Goal: Transaction & Acquisition: Purchase product/service

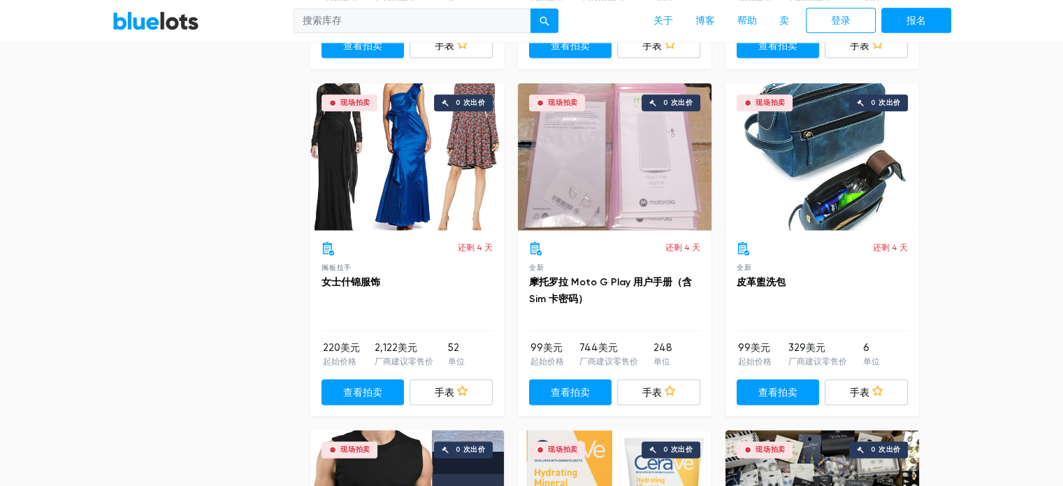
scroll to position [1737, 0]
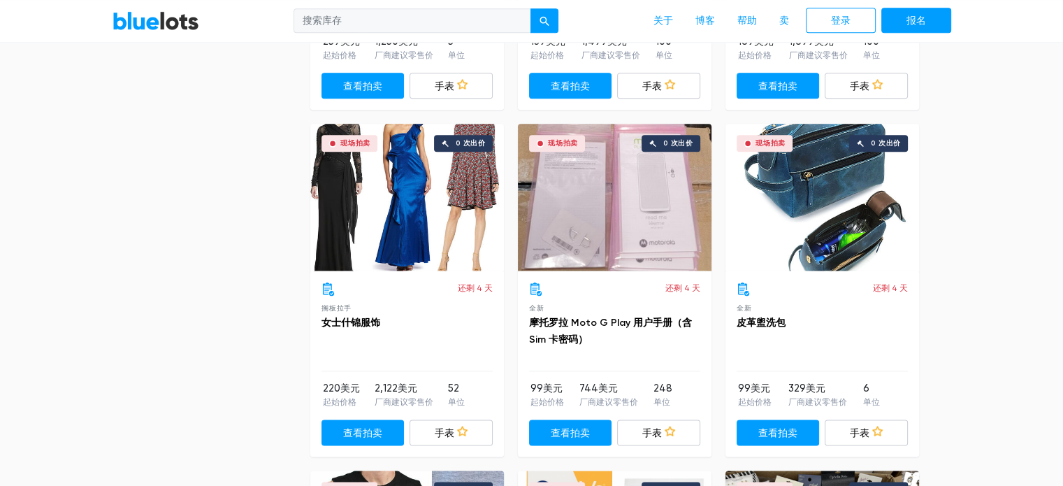
click at [820, 198] on div "现场拍卖 0 次出价" at bounding box center [822, 197] width 194 height 147
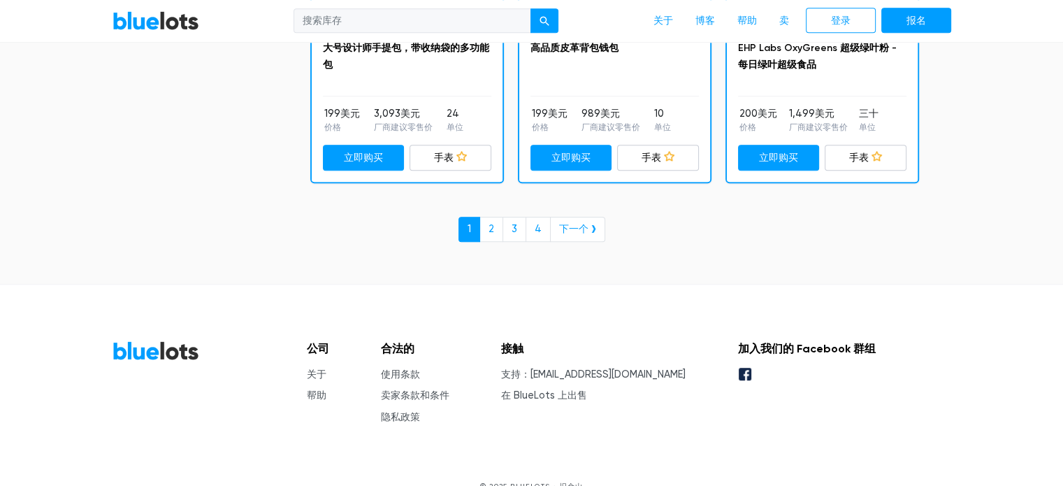
scroll to position [6210, 0]
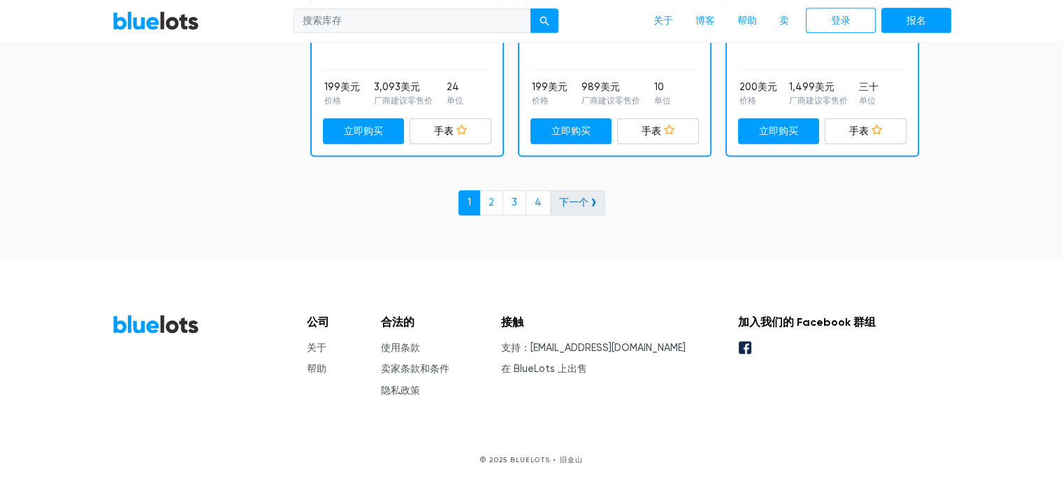
click at [575, 202] on font "下一个 ❯" at bounding box center [577, 202] width 37 height 12
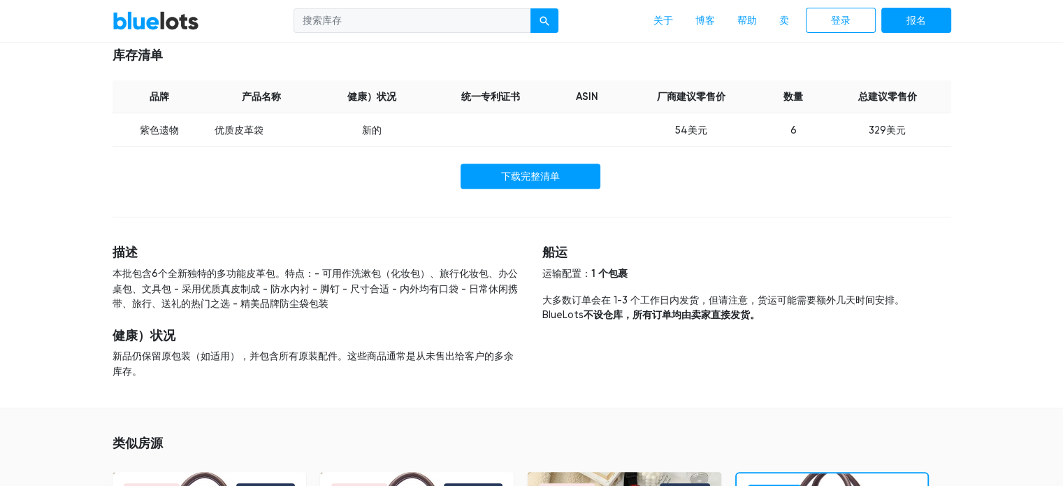
scroll to position [839, 0]
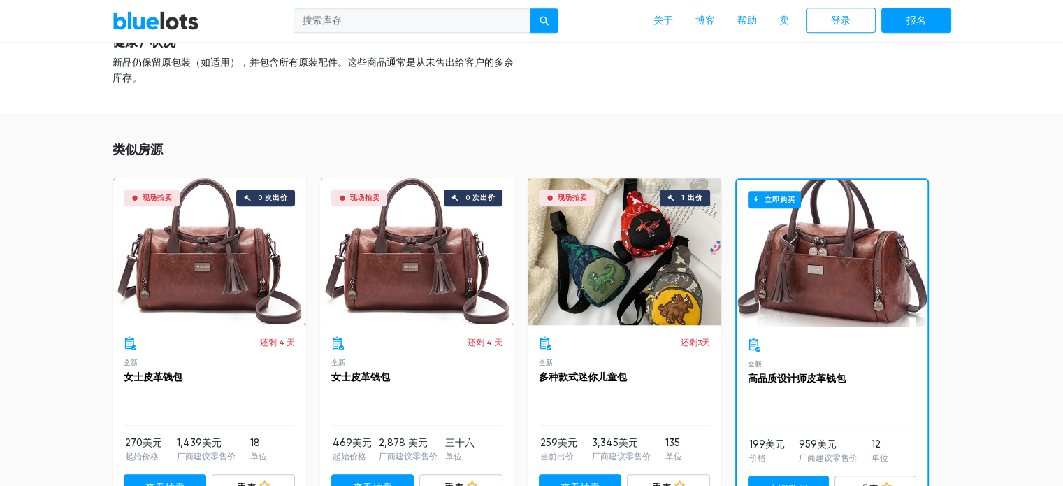
click at [637, 293] on div "现场拍卖 1 出价" at bounding box center [625, 251] width 194 height 147
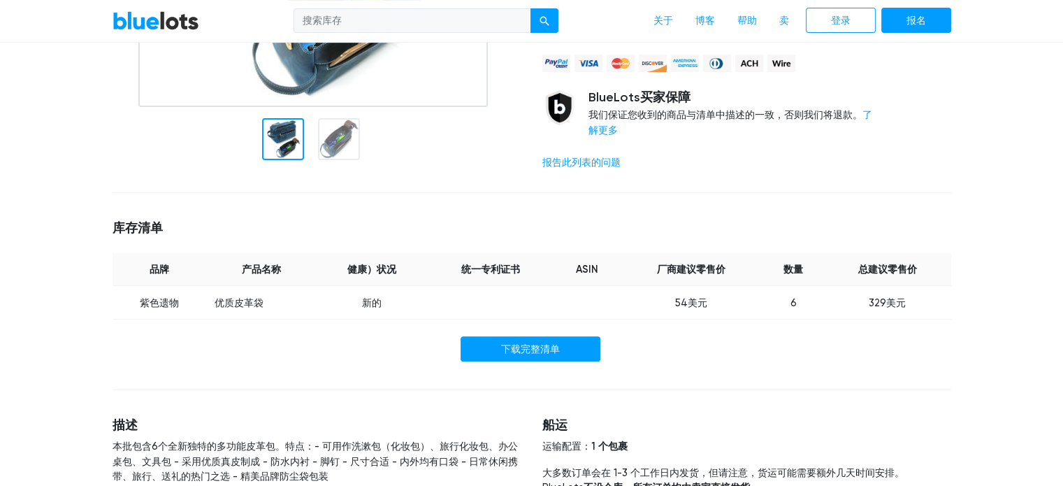
scroll to position [0, 0]
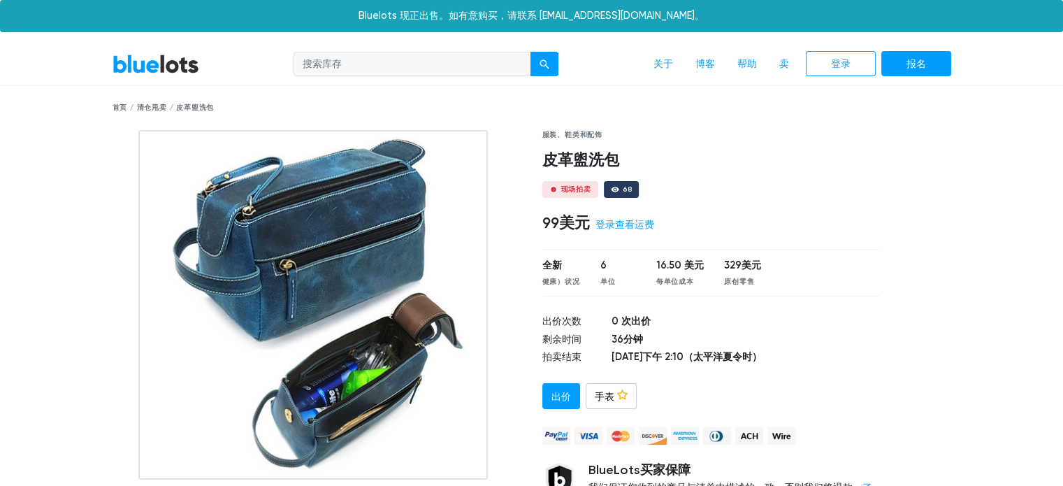
click at [137, 59] on link "BlueLots" at bounding box center [156, 64] width 87 height 20
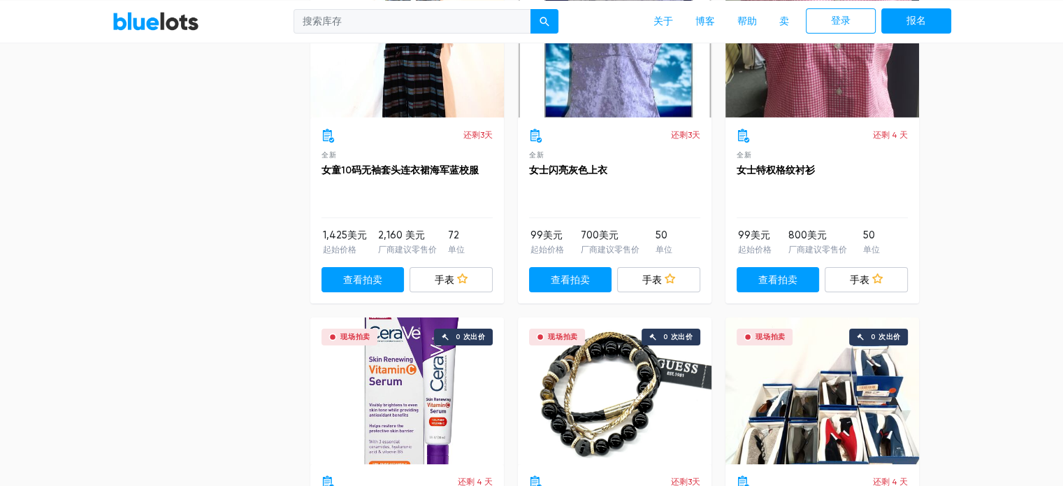
scroll to position [4565, 0]
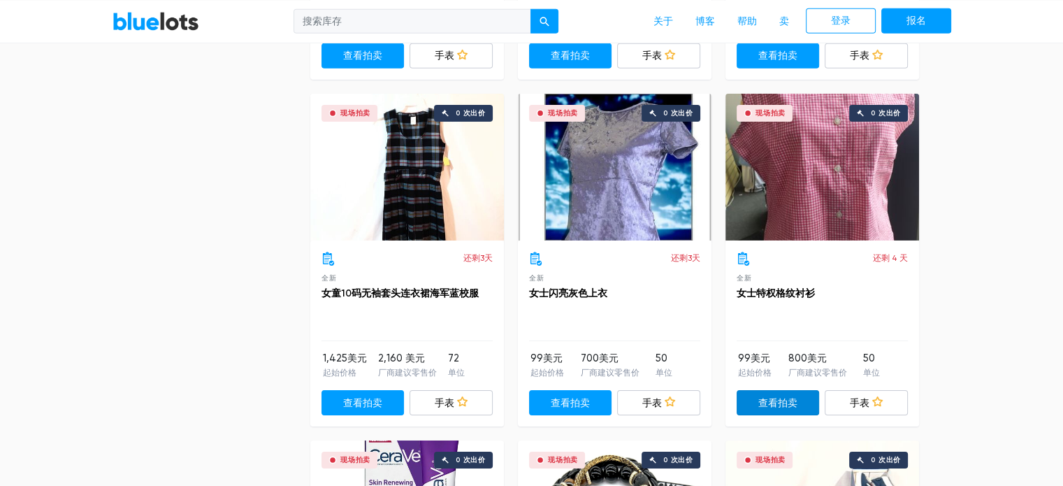
click at [788, 409] on font "查看拍卖" at bounding box center [777, 403] width 39 height 12
click at [403, 211] on div "现场拍卖 0 次出价" at bounding box center [407, 167] width 194 height 147
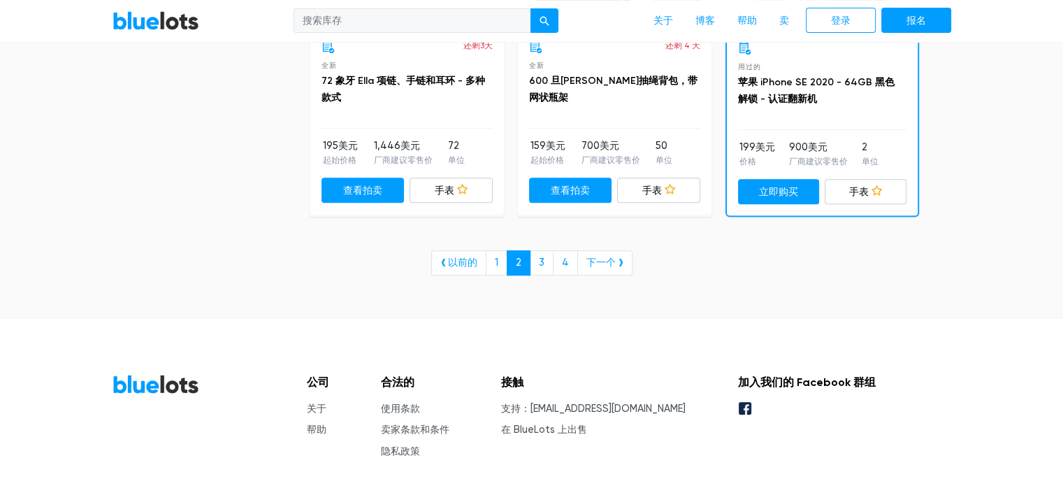
scroll to position [5870, 0]
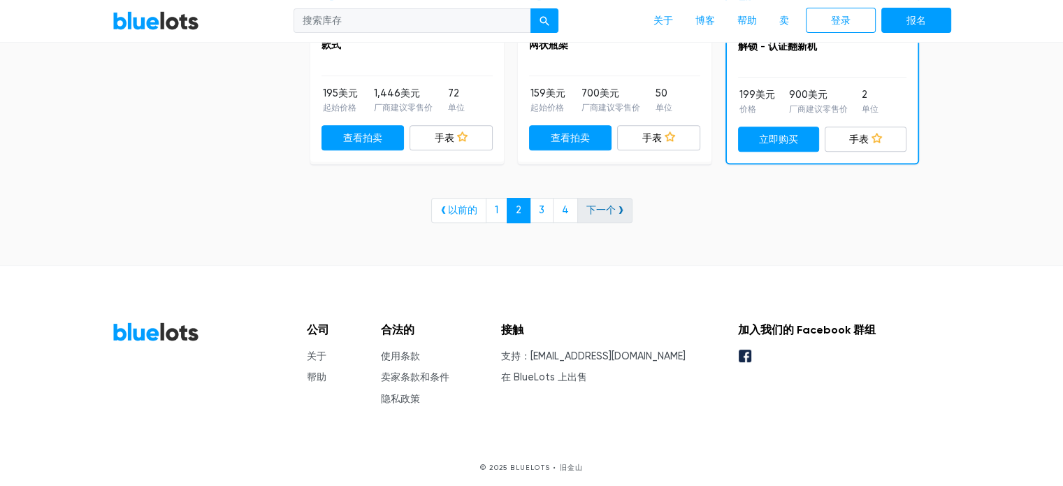
click at [610, 216] on font "下一个 ❯" at bounding box center [604, 210] width 37 height 12
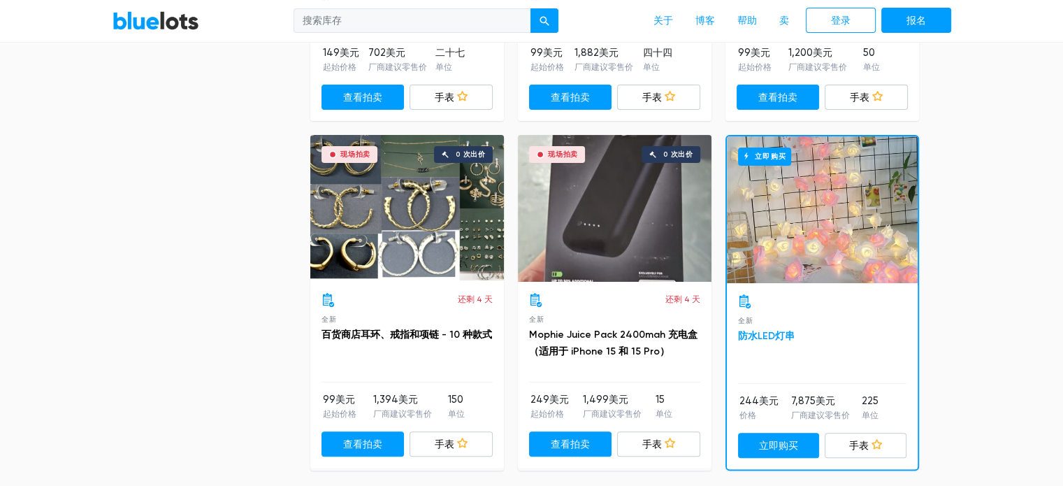
scroll to position [5591, 0]
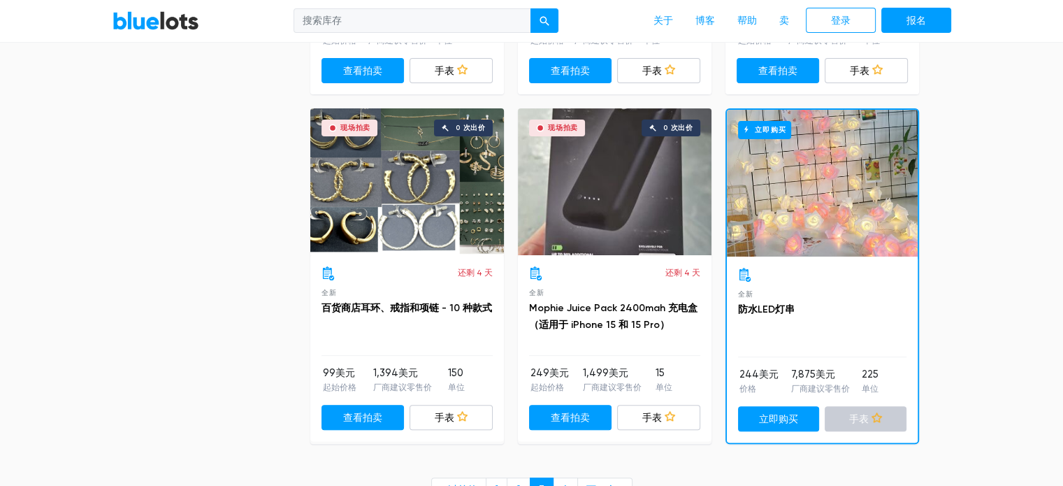
click at [849, 425] on font "手表" at bounding box center [859, 419] width 20 height 12
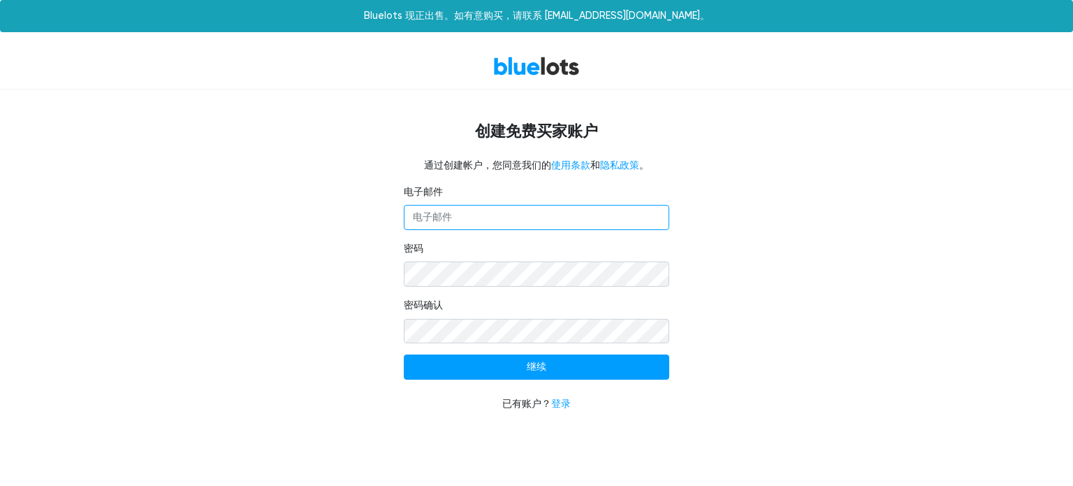
click at [557, 219] on input "电子邮件" at bounding box center [537, 217] width 266 height 25
type input "xiaoqin00002@gmail.com"
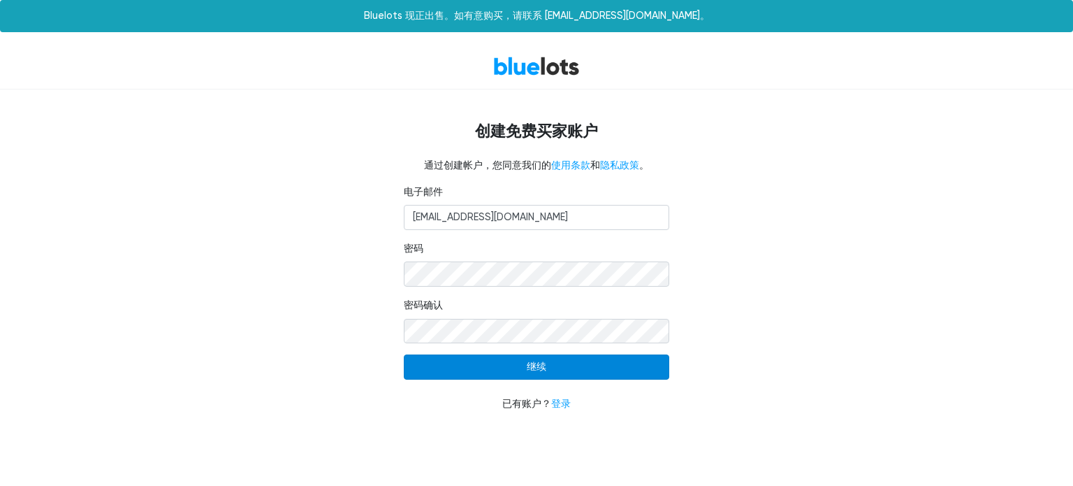
click at [484, 357] on input "继续" at bounding box center [537, 366] width 266 height 25
type input "Continue"
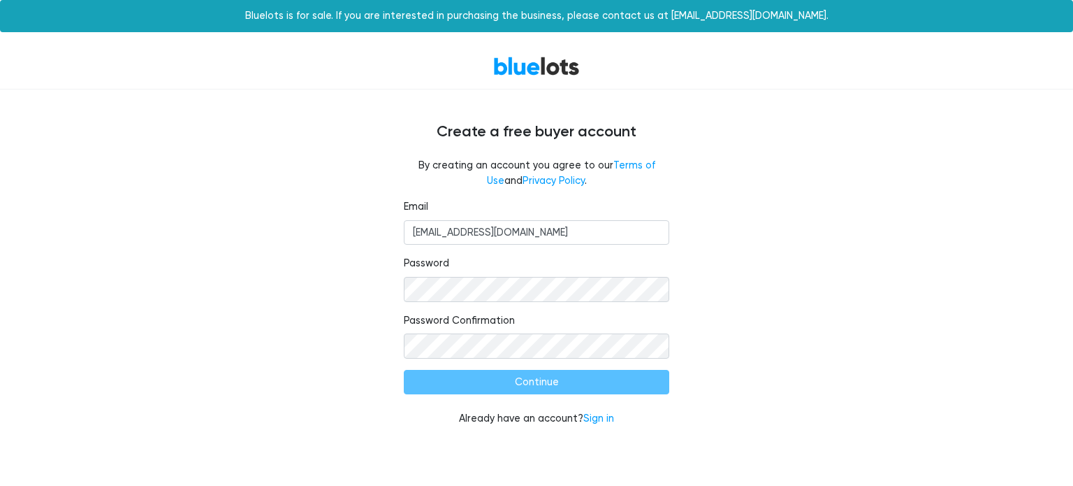
type input "继续"
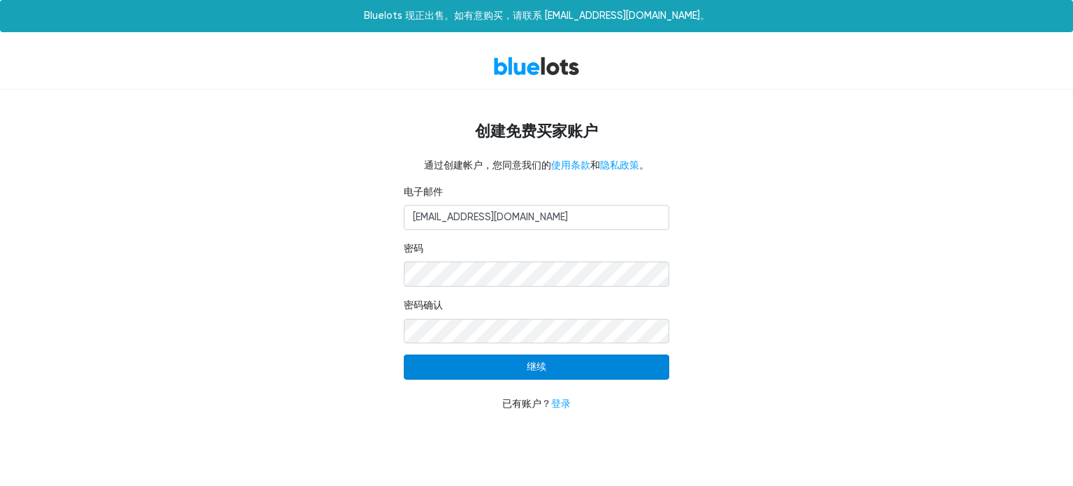
click at [539, 368] on input "继续" at bounding box center [537, 366] width 266 height 25
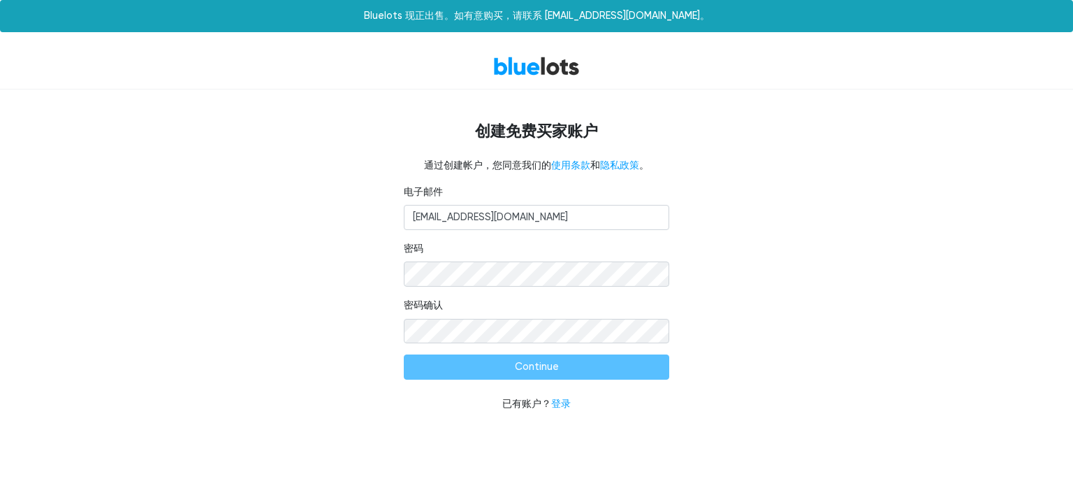
type input "Continue"
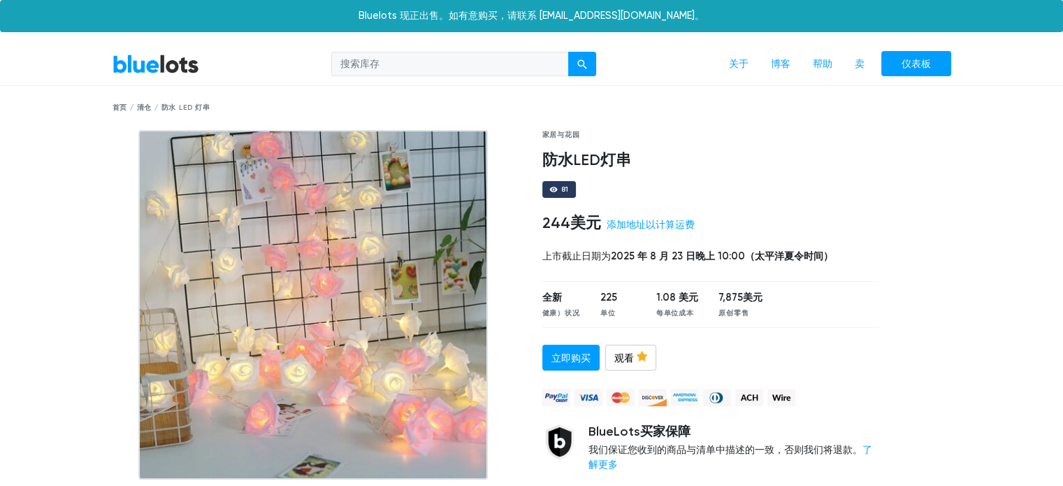
click at [154, 68] on link "BlueLots" at bounding box center [156, 64] width 87 height 20
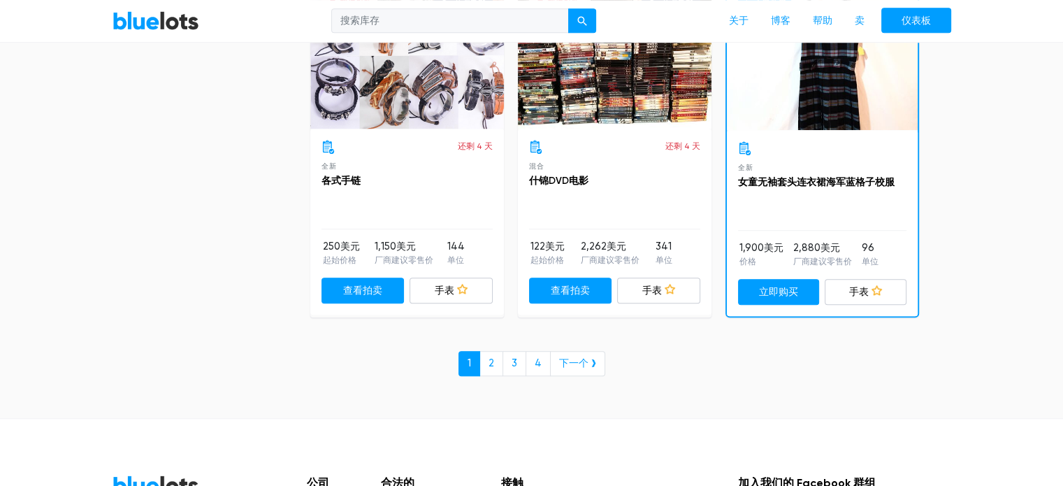
scroll to position [6056, 0]
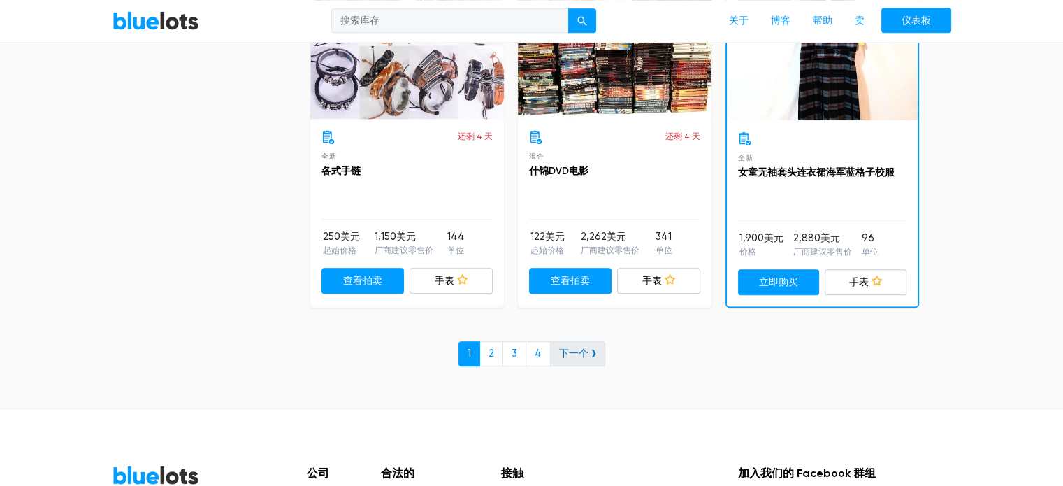
click at [574, 359] on font "下一个 ❯" at bounding box center [577, 353] width 37 height 12
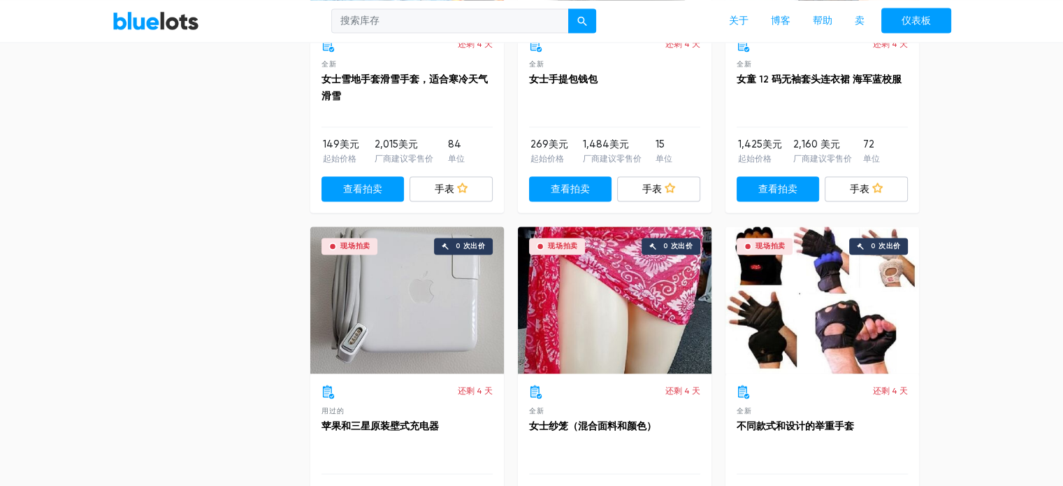
scroll to position [2050, 0]
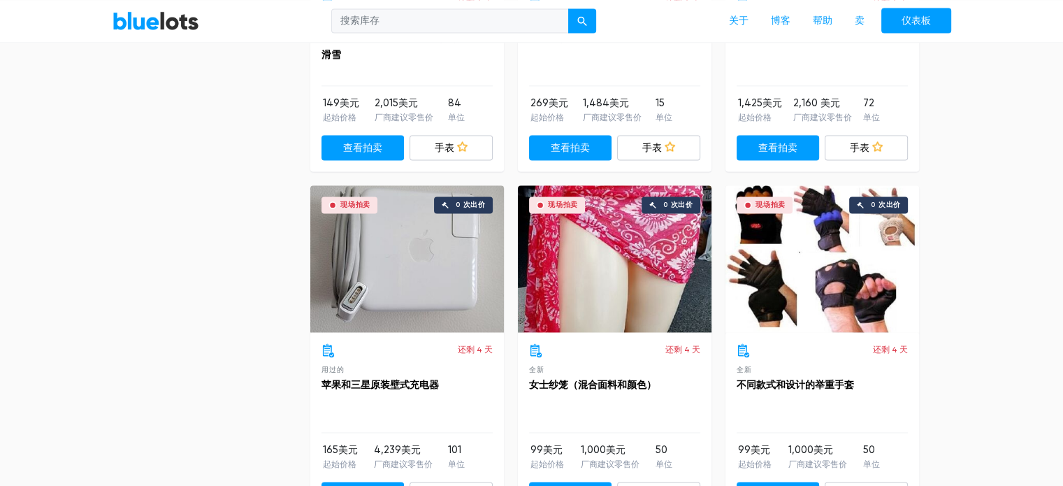
click at [602, 301] on div "现场拍卖 0 次出价" at bounding box center [615, 258] width 194 height 147
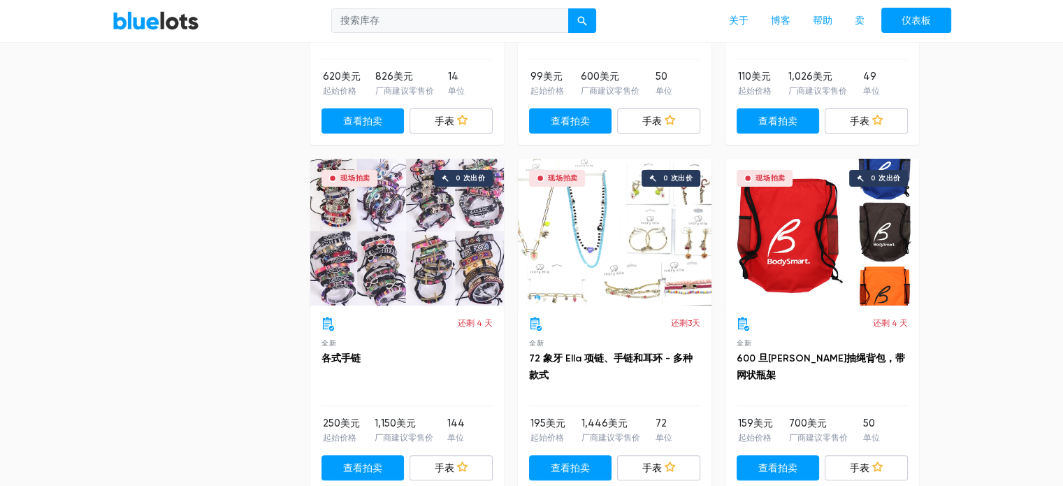
scroll to position [5684, 0]
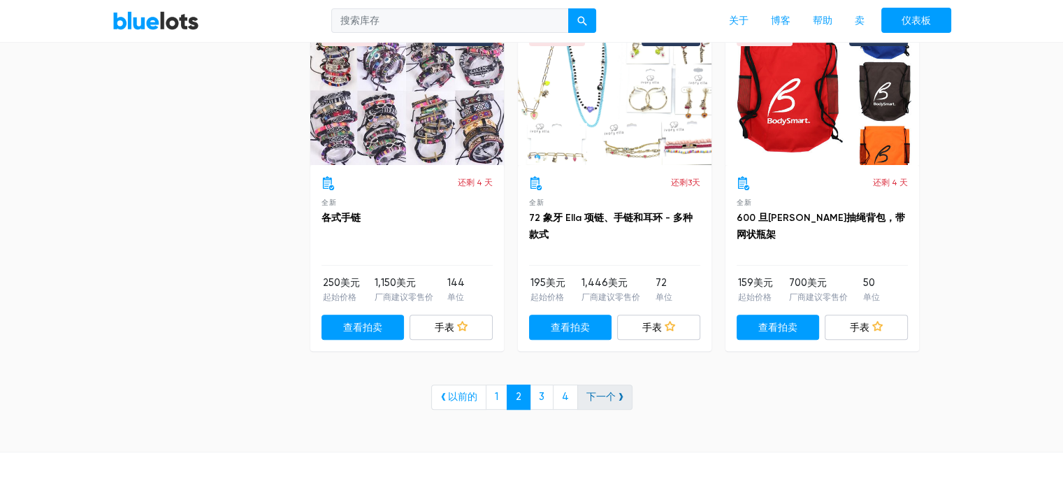
click at [607, 403] on font "下一个 ❯" at bounding box center [604, 397] width 37 height 12
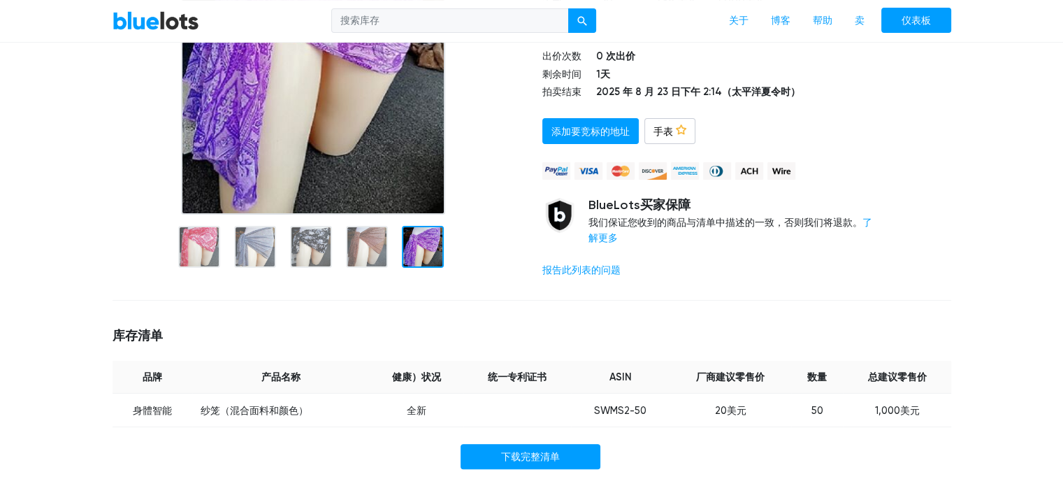
scroll to position [93, 0]
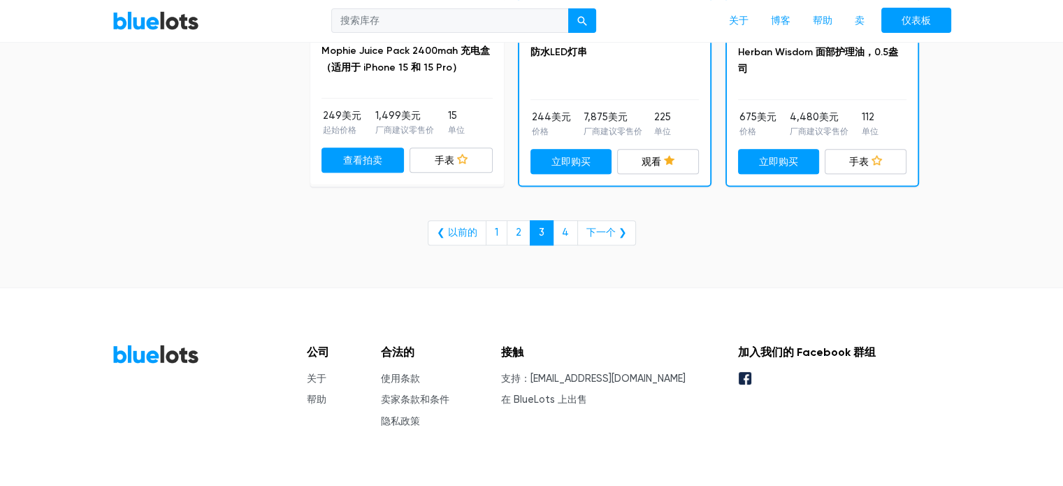
scroll to position [5870, 0]
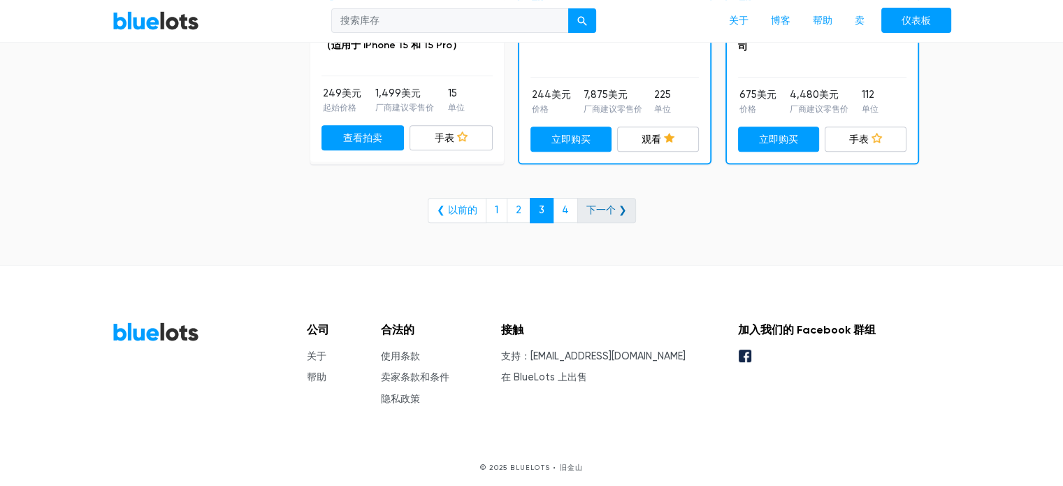
click at [601, 216] on font "下一个 ❯" at bounding box center [606, 210] width 41 height 12
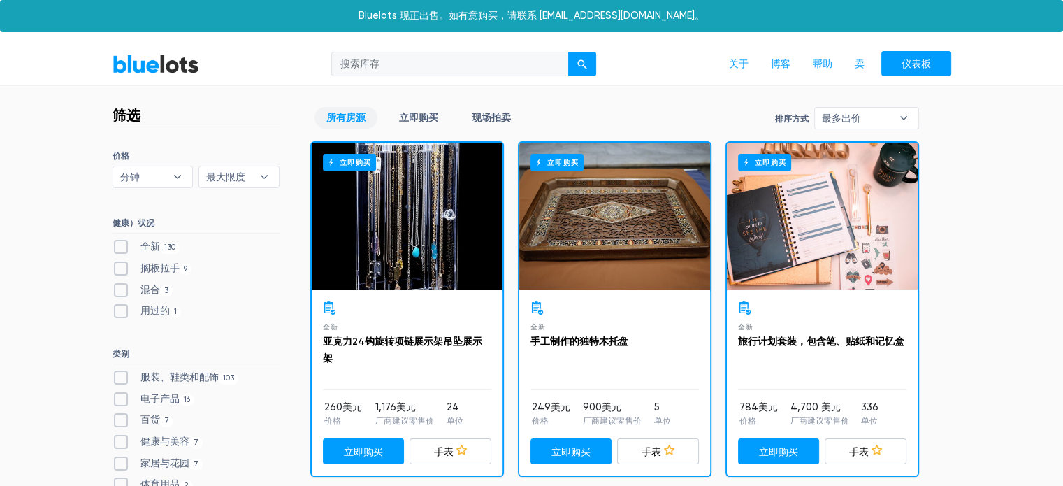
click at [147, 65] on link "BlueLots" at bounding box center [156, 64] width 87 height 20
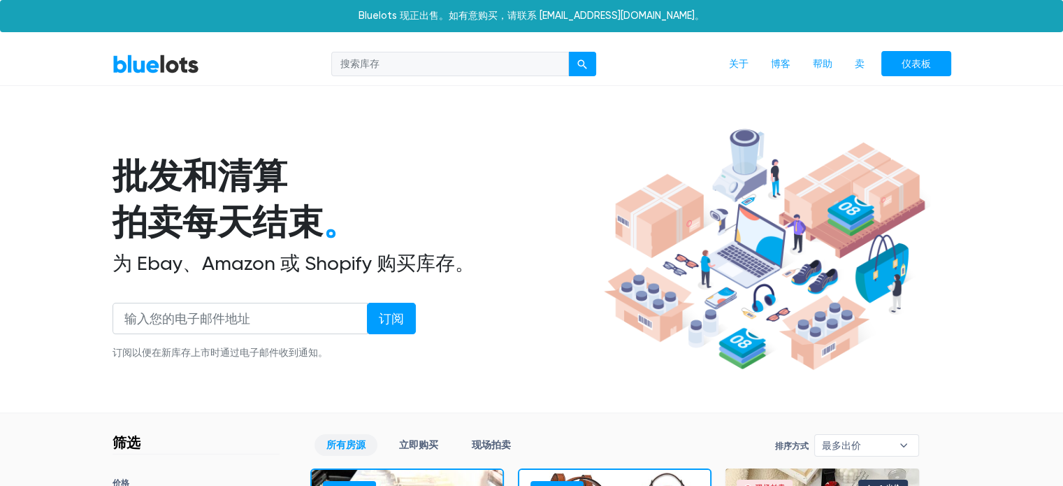
click at [372, 69] on input "search" at bounding box center [450, 64] width 238 height 25
type input "2023 form 1040"
click at [574, 56] on button "submit" at bounding box center [582, 64] width 28 height 25
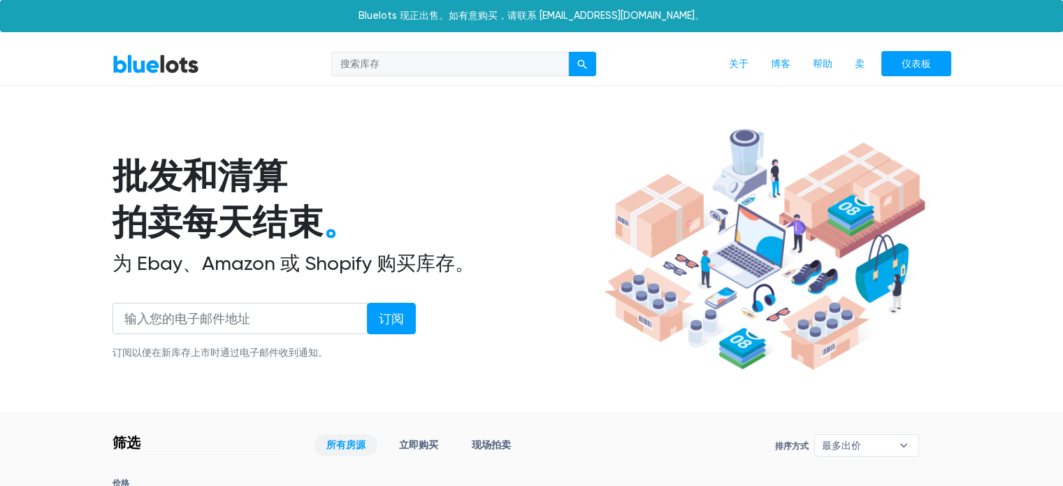
click at [470, 58] on input "search" at bounding box center [450, 64] width 238 height 25
type input "1040"
click at [577, 69] on div "submit" at bounding box center [582, 64] width 10 height 10
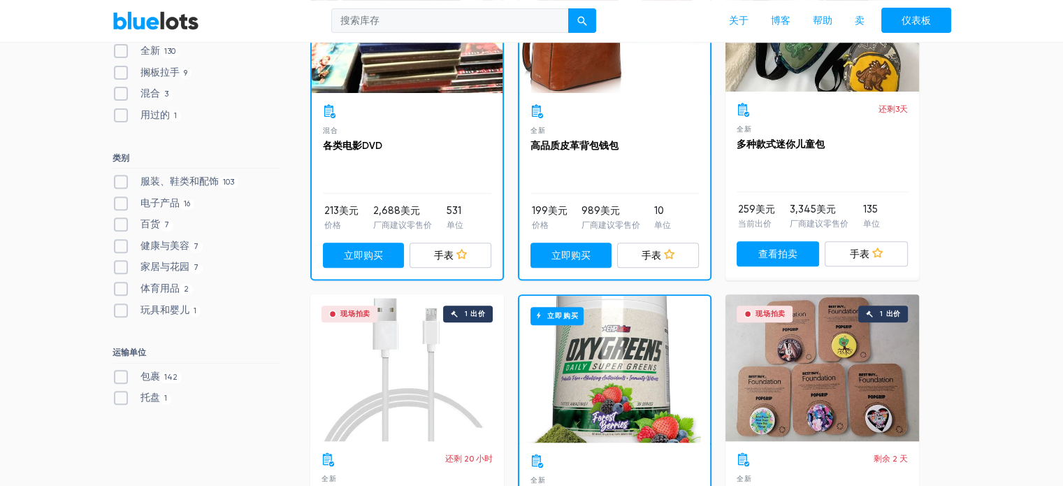
scroll to position [559, 0]
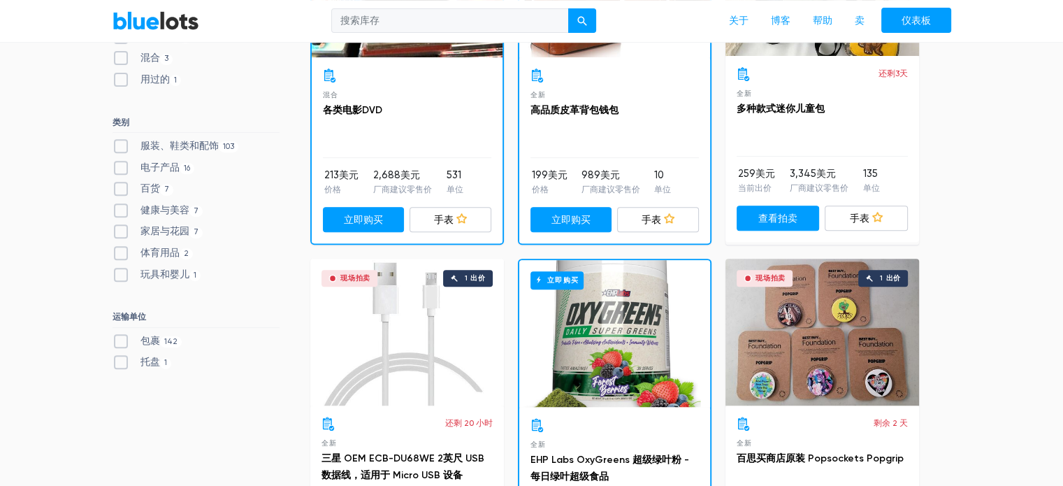
click at [167, 229] on font "家居与花园" at bounding box center [164, 231] width 49 height 12
click at [122, 229] on Garden"] "家居与花园 7" at bounding box center [117, 228] width 9 height 9
checkbox Garden"] "true"
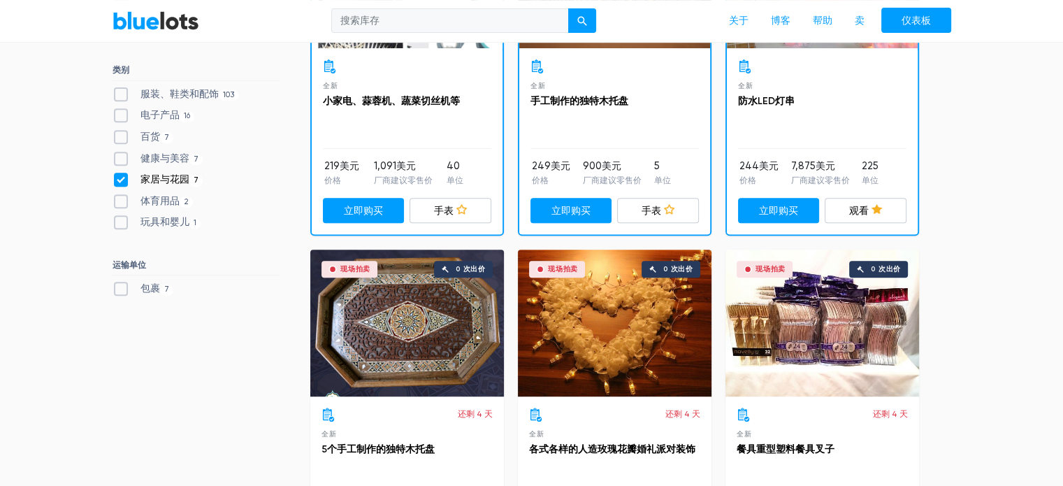
scroll to position [470, 0]
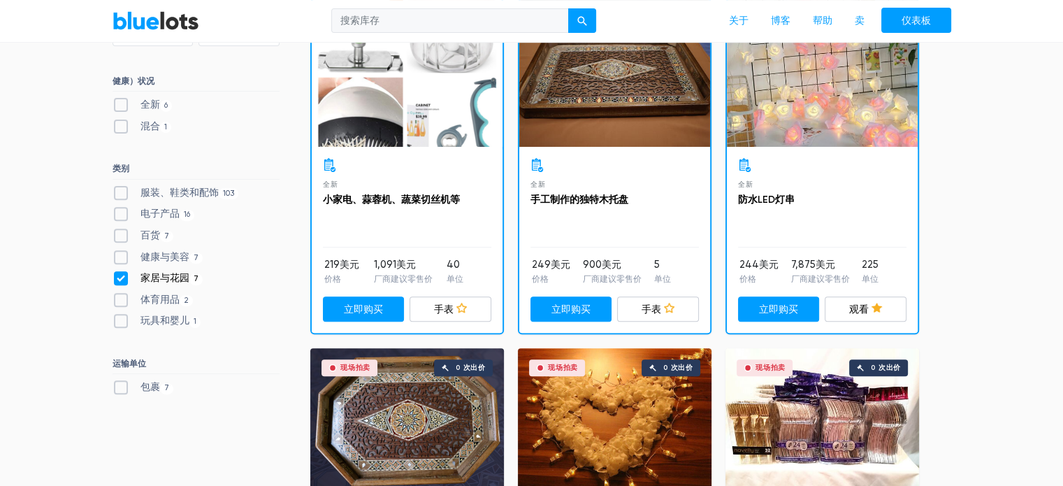
click at [167, 297] on font "体育用品" at bounding box center [159, 300] width 39 height 12
click at [122, 297] on Goods"] "体育用品 2" at bounding box center [117, 296] width 9 height 9
checkbox Goods"] "true"
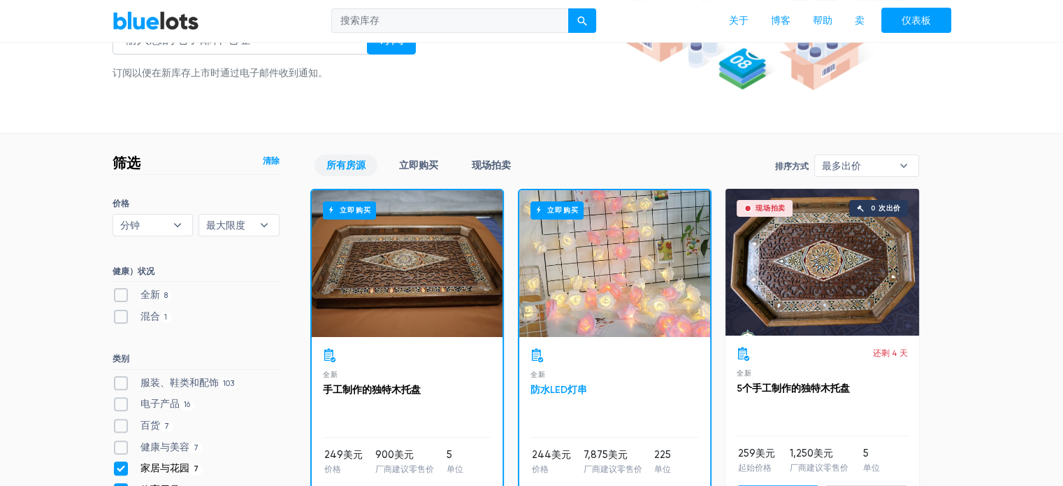
scroll to position [470, 0]
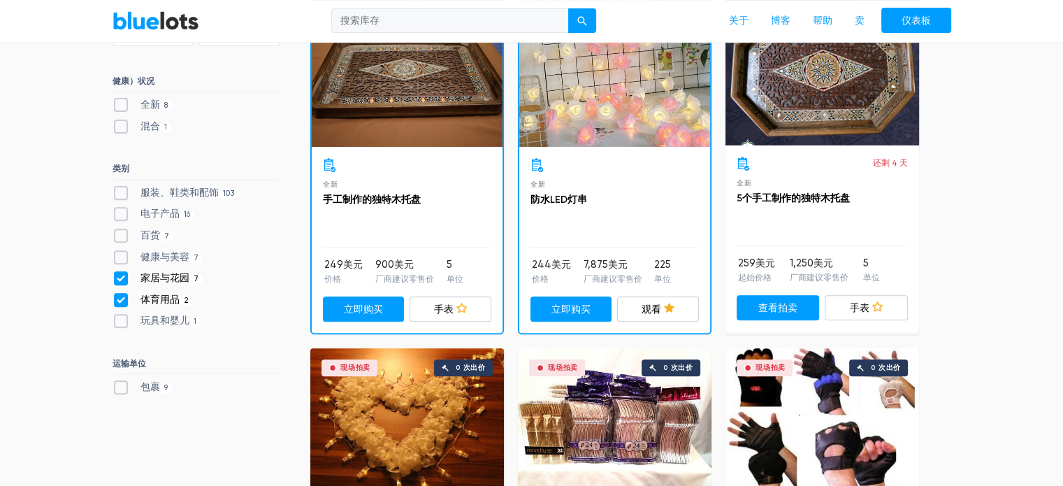
click at [158, 316] on font "玩具和婴儿" at bounding box center [164, 320] width 49 height 12
click at [122, 316] on Baby"] "玩具和婴儿 1" at bounding box center [117, 317] width 9 height 9
checkbox Baby"] "true"
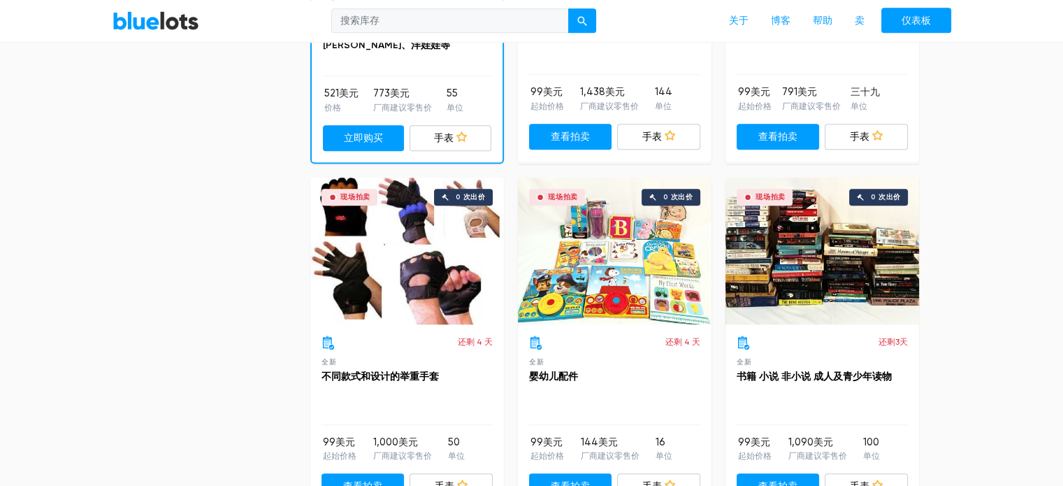
scroll to position [431, 0]
